Goal: Transaction & Acquisition: Purchase product/service

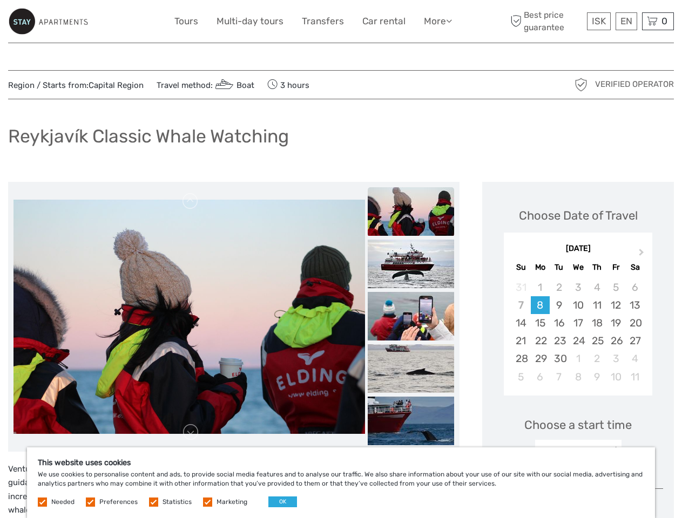
click at [437, 21] on link "More" at bounding box center [438, 22] width 28 height 16
click at [450, 21] on icon at bounding box center [449, 20] width 6 height 9
click at [598, 21] on span "ISK" at bounding box center [599, 21] width 14 height 11
click at [626, 21] on div "EN English Español Deutsch" at bounding box center [627, 21] width 22 height 18
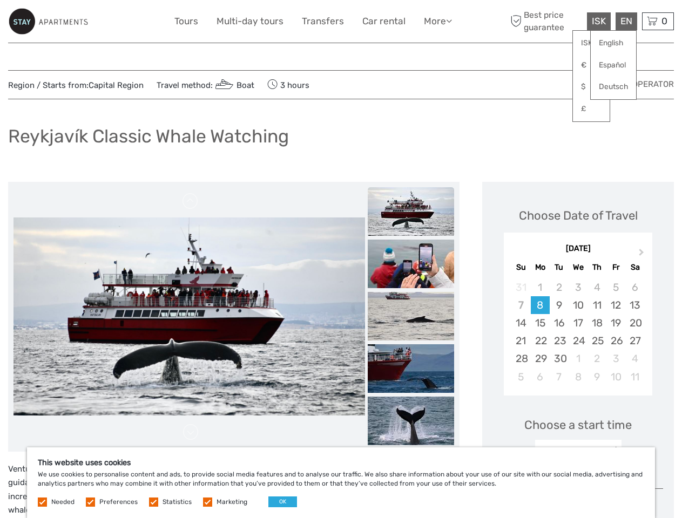
click at [658, 21] on div "0 Items Total 0 ISK Checkout The shopping cart is empty." at bounding box center [658, 21] width 32 height 18
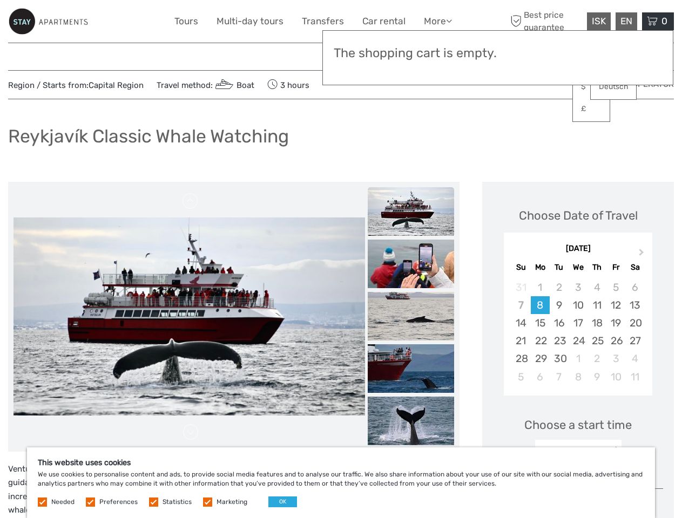
click at [189, 317] on img at bounding box center [190, 317] width 352 height 198
click at [191, 201] on link at bounding box center [190, 201] width 17 height 17
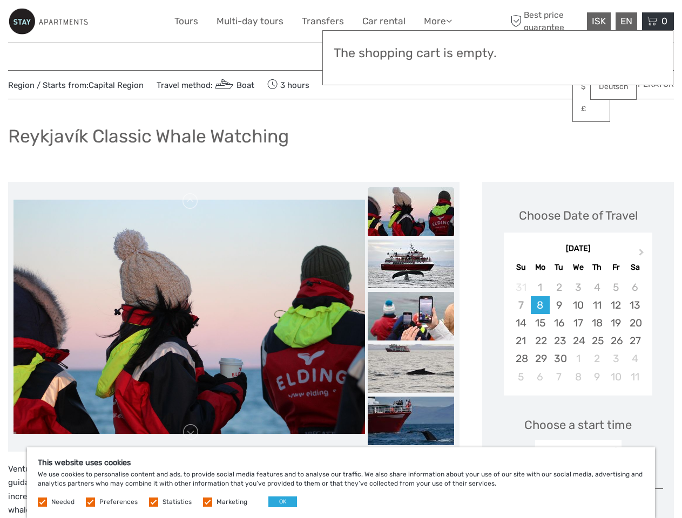
click at [191, 433] on link at bounding box center [190, 432] width 17 height 17
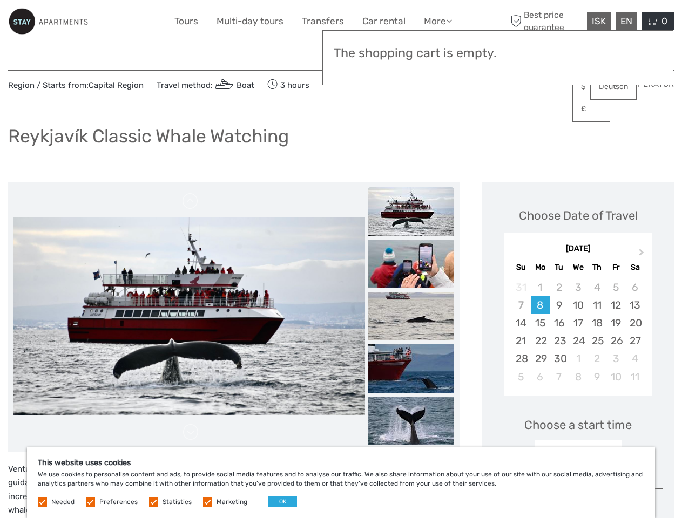
click at [411, 55] on h3 "The shopping cart is empty." at bounding box center [498, 53] width 328 height 15
